Goal: Information Seeking & Learning: Find specific fact

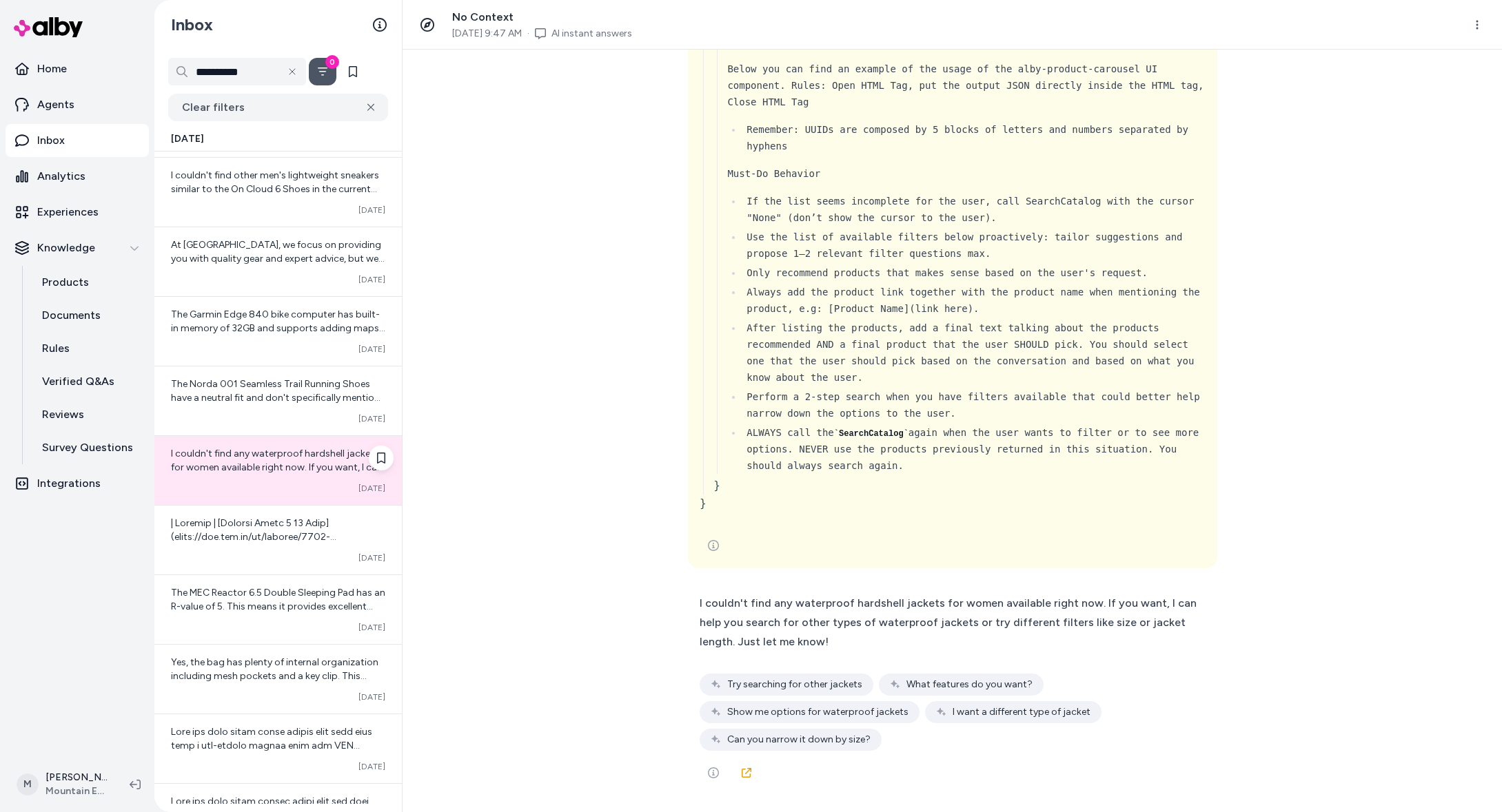
scroll to position [400, 0]
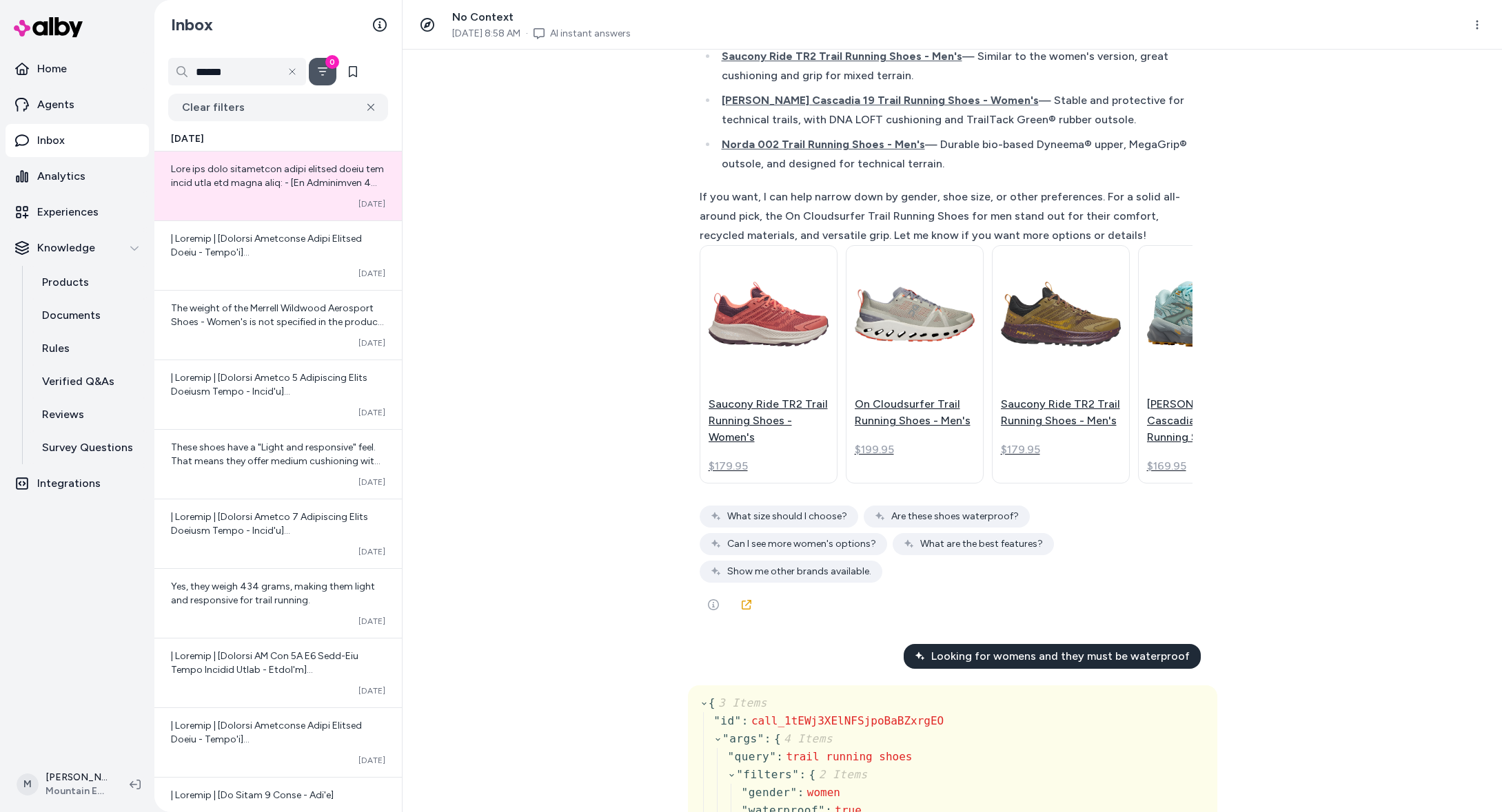
scroll to position [399, 0]
